Goal: Check status

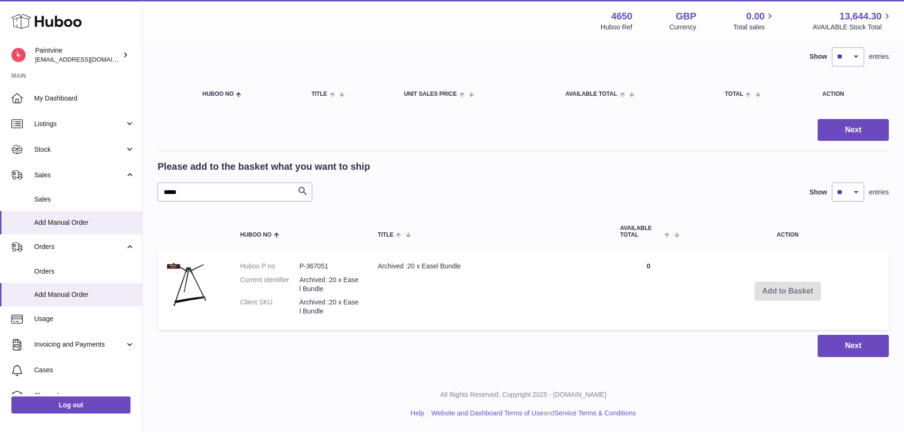
click at [269, 192] on input "*****" at bounding box center [235, 192] width 155 height 19
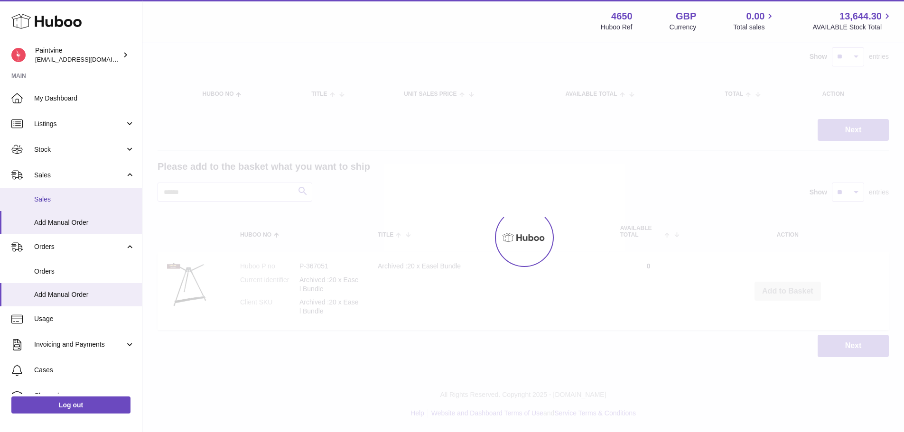
click at [66, 194] on link "Sales" at bounding box center [71, 199] width 142 height 23
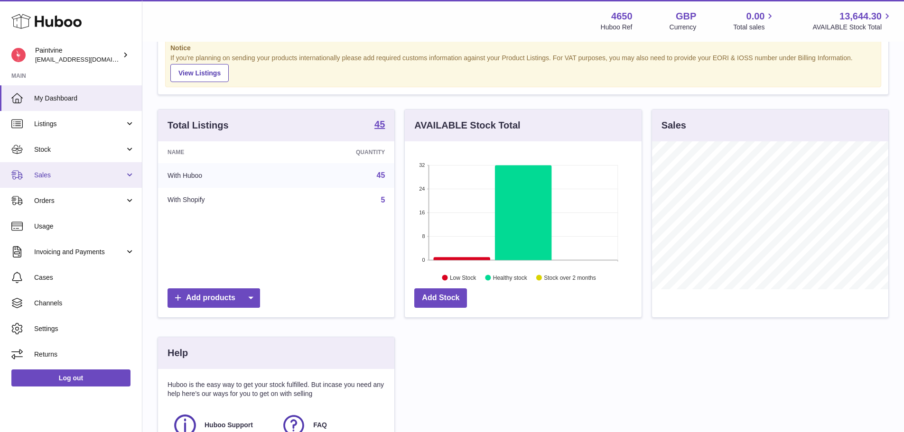
scroll to position [31, 0]
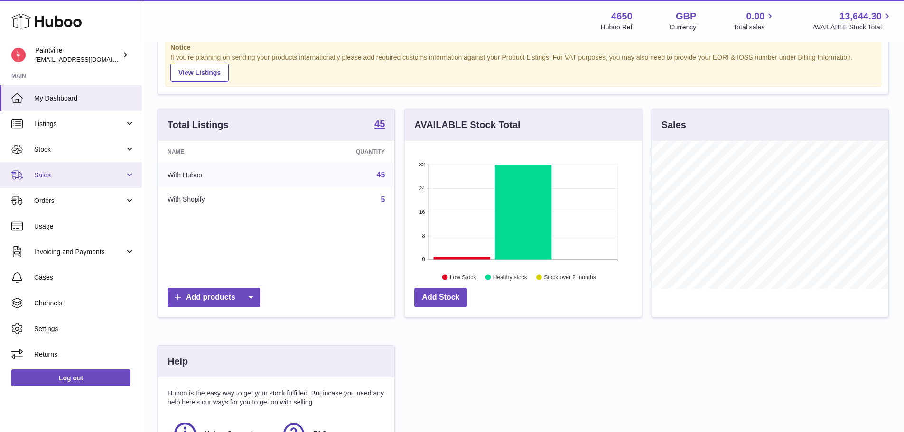
click at [74, 173] on span "Sales" at bounding box center [79, 175] width 91 height 9
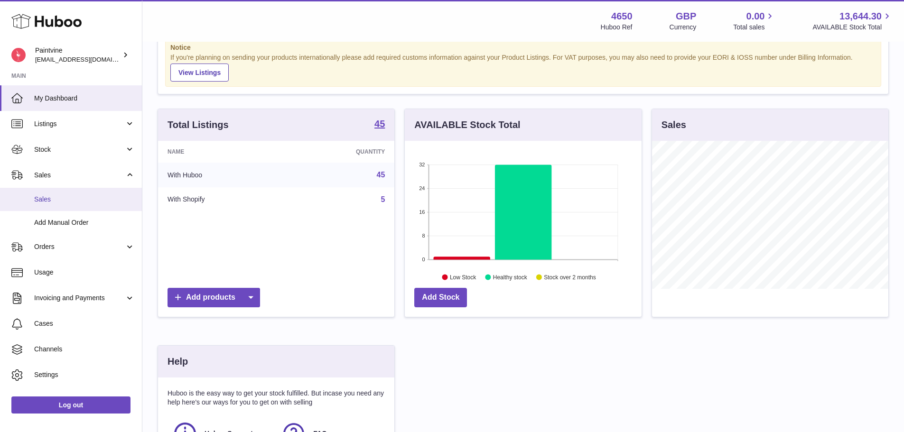
click at [65, 201] on span "Sales" at bounding box center [84, 199] width 101 height 9
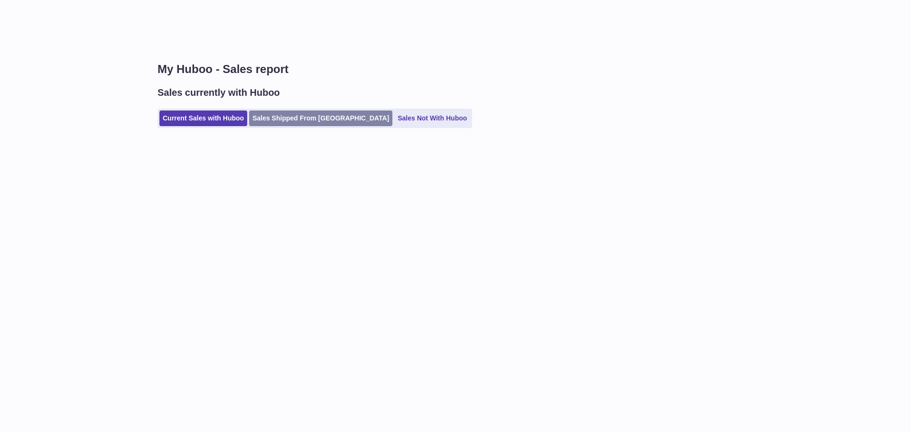
click at [299, 119] on link "Sales Shipped From [GEOGRAPHIC_DATA]" at bounding box center [320, 119] width 143 height 16
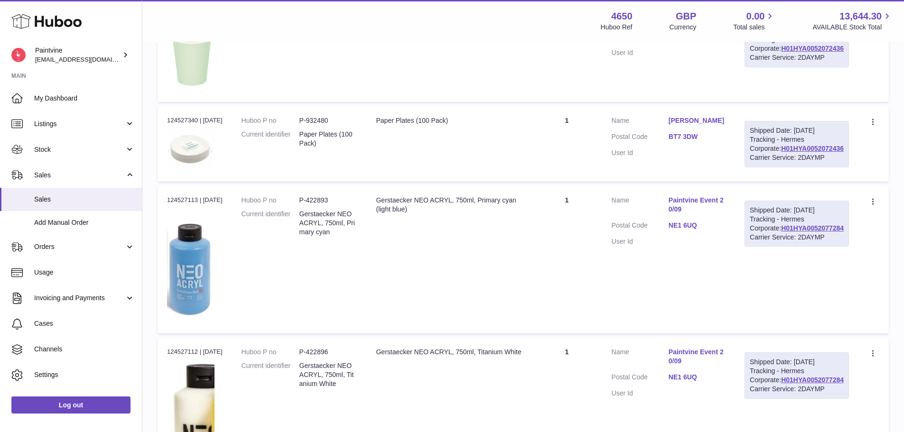
scroll to position [624, 0]
click at [710, 230] on link "NE1 6UQ" at bounding box center [697, 225] width 57 height 9
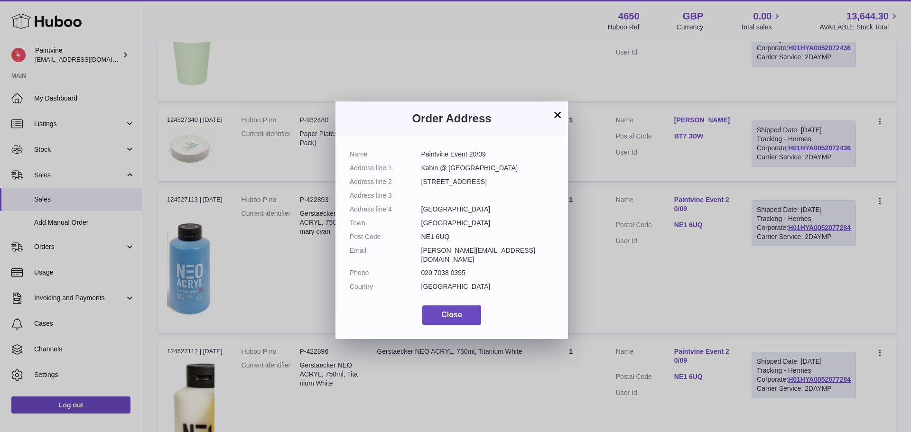
click at [556, 113] on button "×" at bounding box center [557, 114] width 11 height 11
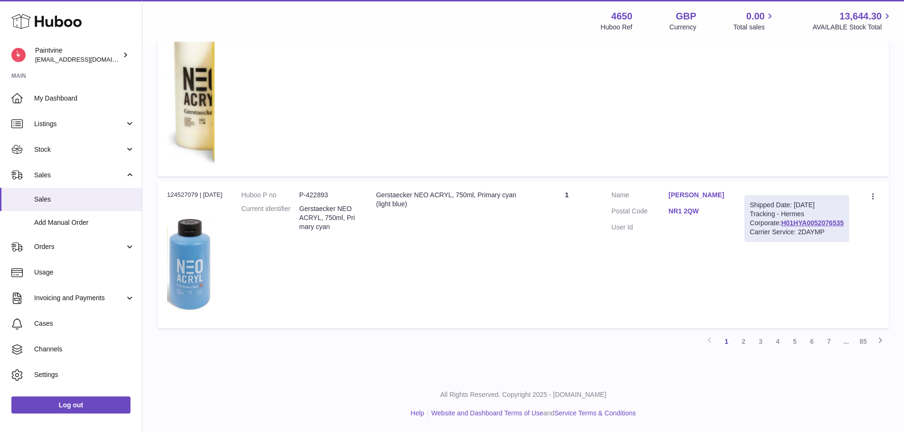
scroll to position [1238, 0]
drag, startPoint x: 744, startPoint y: 343, endPoint x: 746, endPoint y: 319, distance: 23.8
click at [744, 343] on link "2" at bounding box center [743, 341] width 17 height 17
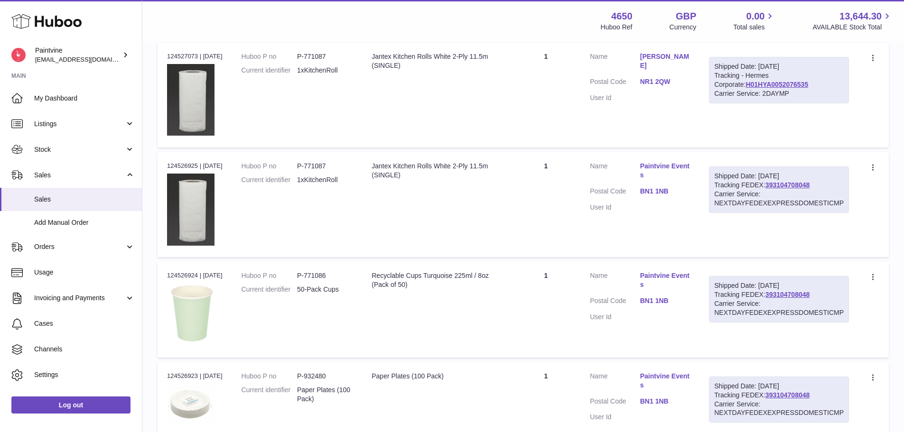
scroll to position [635, 0]
click at [659, 188] on link "BN1 1NB" at bounding box center [665, 191] width 50 height 9
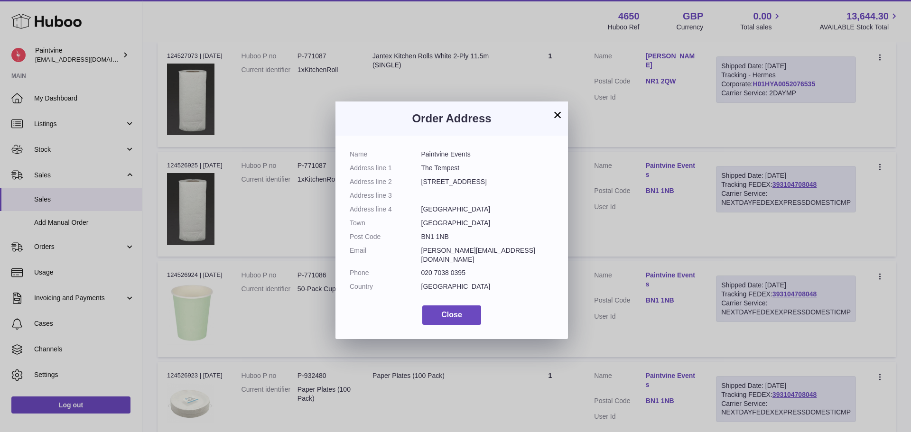
click at [561, 112] on button "×" at bounding box center [557, 114] width 11 height 11
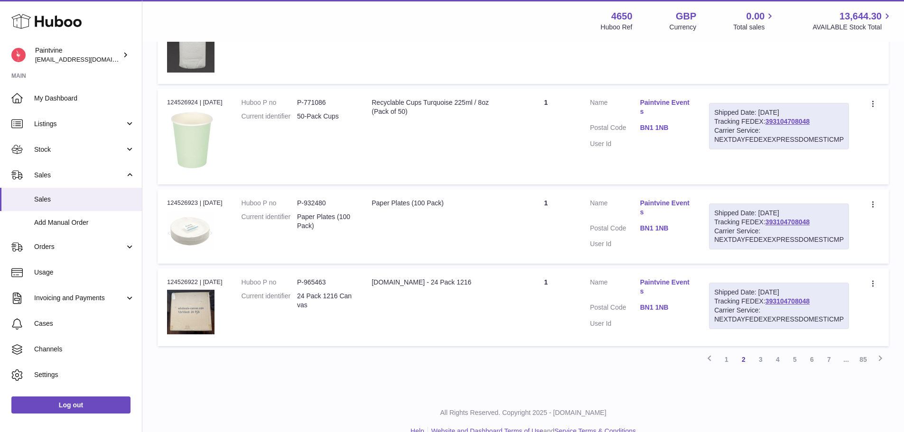
scroll to position [808, 0]
